Goal: Entertainment & Leisure: Consume media (video, audio)

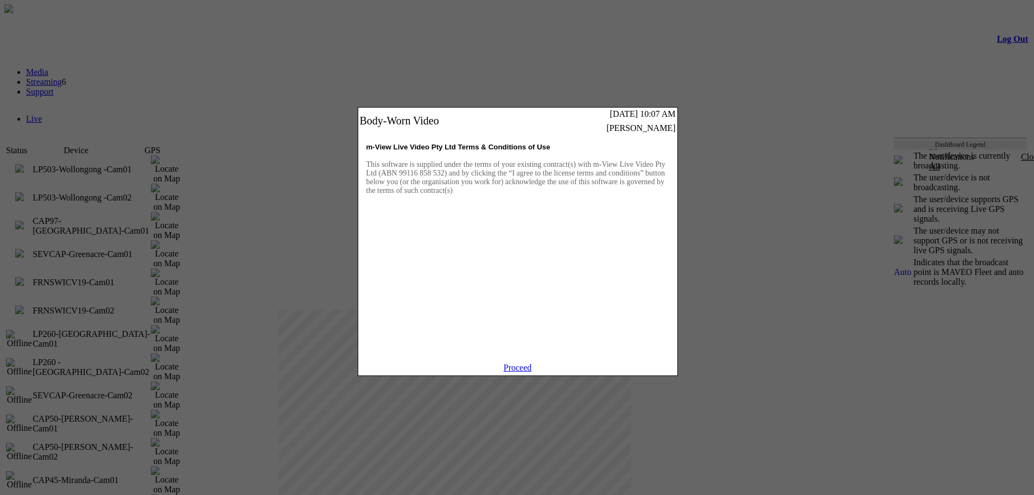
click at [513, 372] on link "Proceed" at bounding box center [518, 367] width 28 height 9
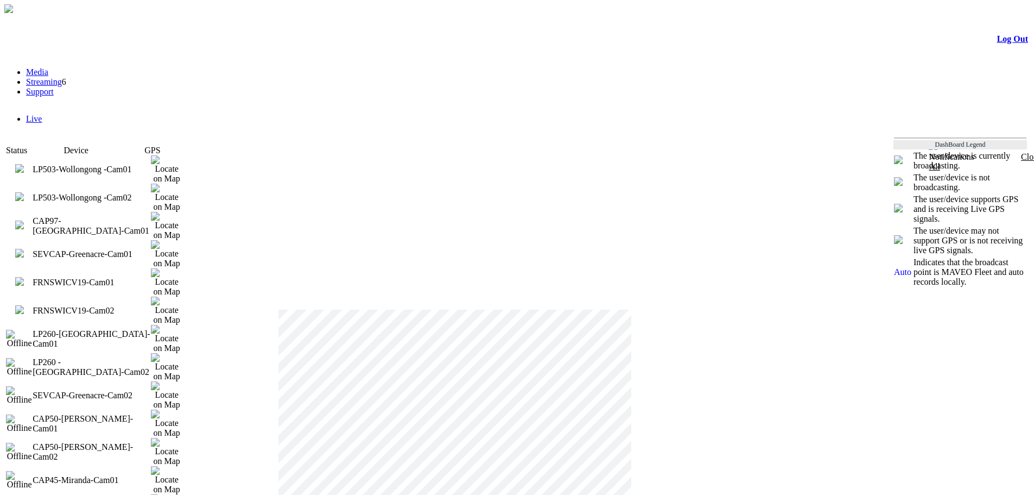
click at [33, 268] on td at bounding box center [19, 282] width 27 height 28
click at [24, 277] on img at bounding box center [19, 281] width 9 height 9
click at [24, 305] on img at bounding box center [19, 309] width 9 height 9
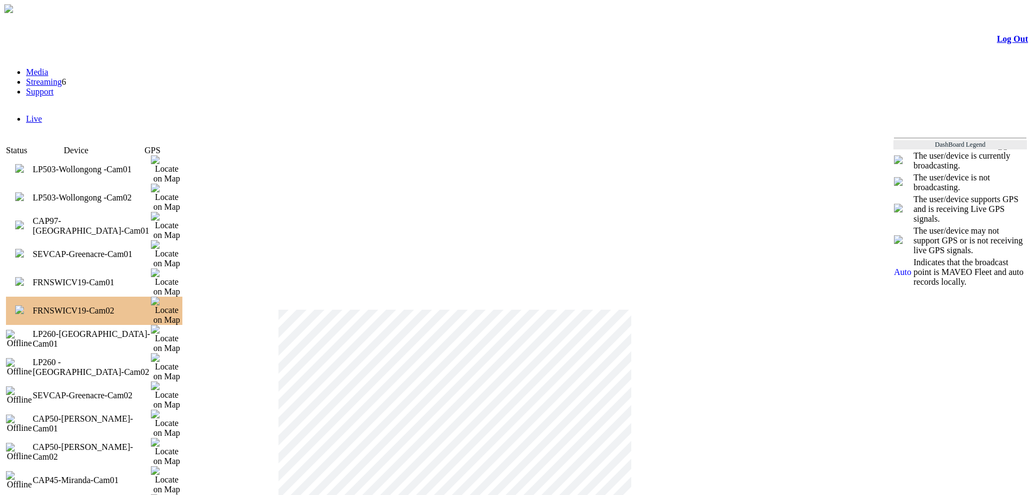
click at [24, 220] on img at bounding box center [19, 224] width 9 height 9
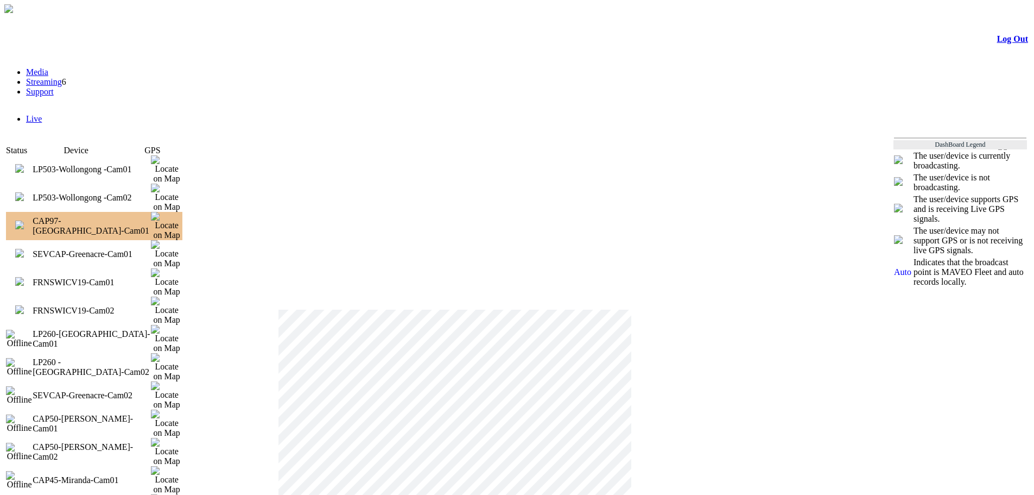
click at [24, 192] on img at bounding box center [19, 196] width 9 height 9
click at [24, 164] on img at bounding box center [19, 168] width 9 height 9
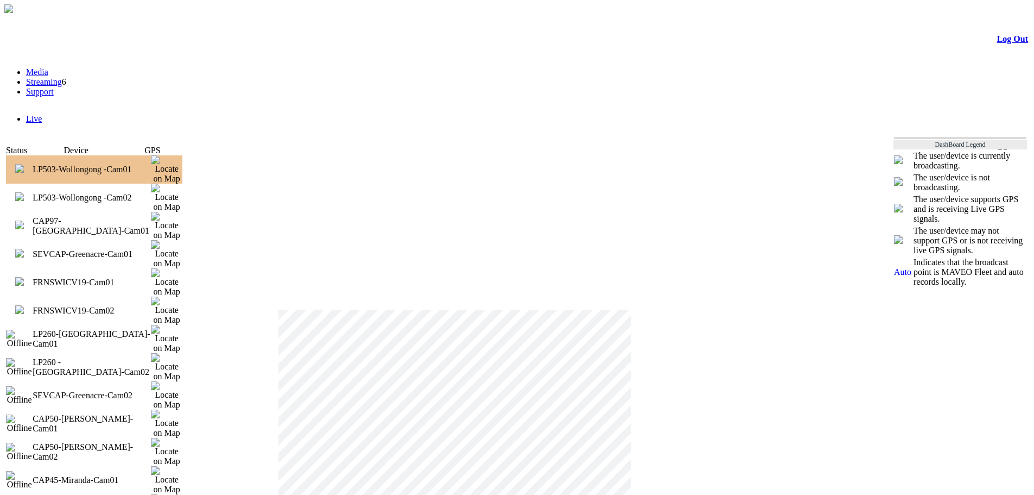
click at [24, 249] on img at bounding box center [19, 253] width 9 height 9
click at [62, 86] on link "Streaming" at bounding box center [44, 81] width 36 height 9
